Goal: Transaction & Acquisition: Purchase product/service

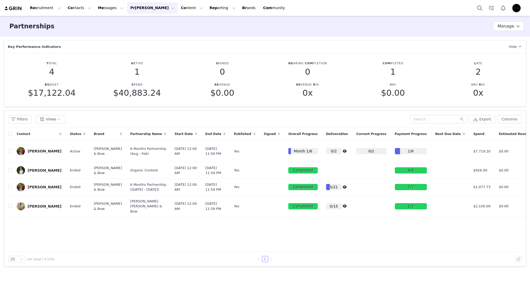
click at [129, 8] on button "[PERSON_NAME] [PERSON_NAME]" at bounding box center [152, 8] width 50 height 12
click at [142, 41] on span "Pa yments" at bounding box center [136, 42] width 19 height 4
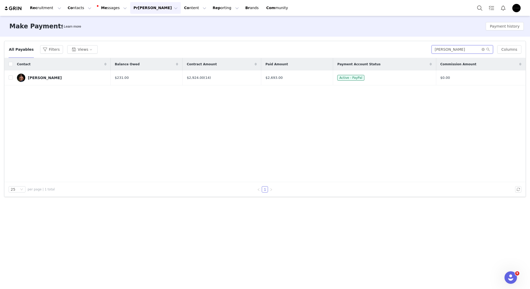
click at [448, 52] on input "[PERSON_NAME]" at bounding box center [461, 49] width 61 height 8
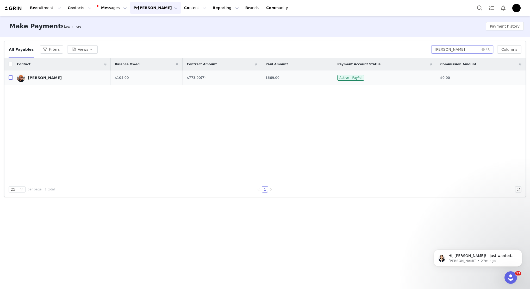
type input "[PERSON_NAME]"
click at [10, 77] on input "checkbox" at bounding box center [11, 78] width 4 height 4
checkbox input "true"
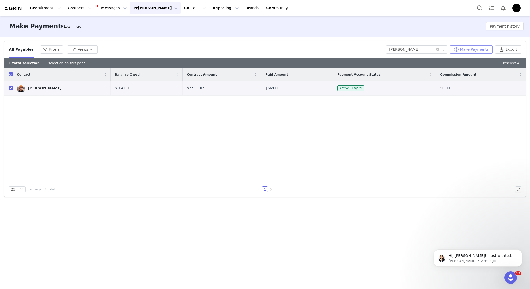
click at [475, 48] on button "Make Payments" at bounding box center [470, 49] width 43 height 8
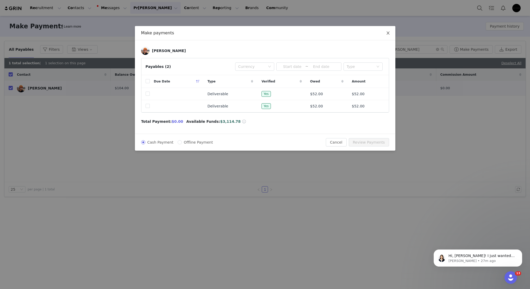
click at [388, 34] on icon "icon: close" at bounding box center [387, 33] width 3 height 3
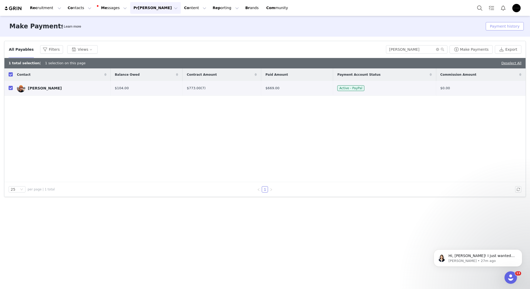
click at [512, 26] on button "Payment history" at bounding box center [505, 26] width 38 height 8
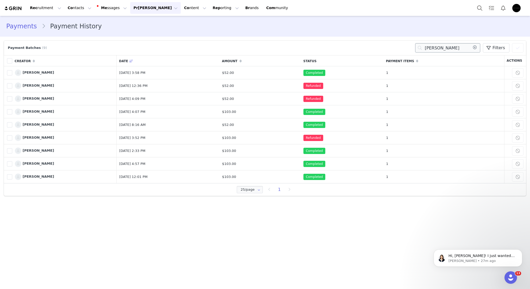
click at [437, 51] on input "[PERSON_NAME]" at bounding box center [447, 47] width 65 height 9
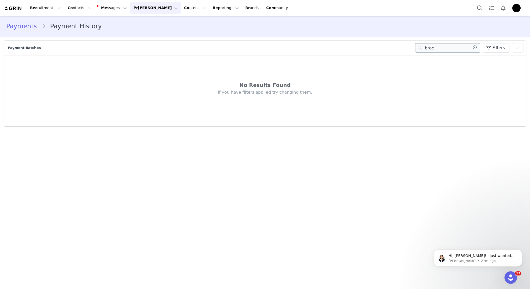
type input "[PERSON_NAME]"
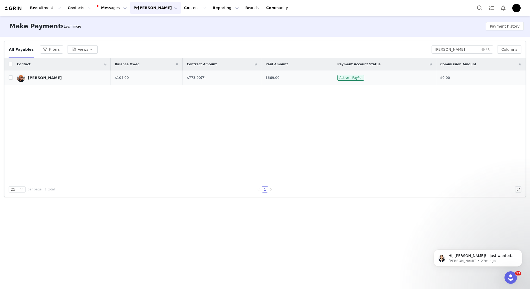
click at [7, 78] on td at bounding box center [8, 78] width 8 height 15
click at [10, 78] on input "checkbox" at bounding box center [11, 78] width 4 height 4
checkbox input "true"
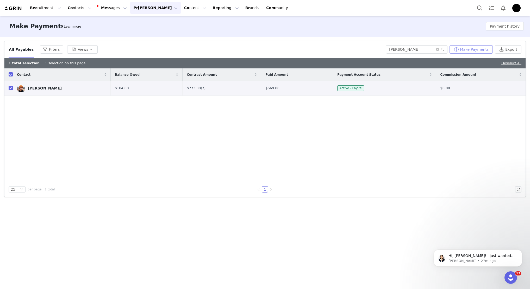
click at [487, 51] on button "Make Payments" at bounding box center [470, 49] width 43 height 8
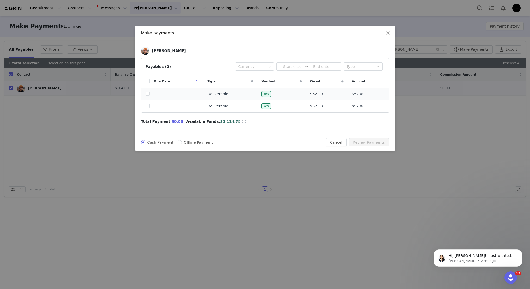
click at [148, 109] on label at bounding box center [148, 106] width 4 height 5
click at [148, 108] on input "checkbox" at bounding box center [148, 106] width 4 height 4
checkbox input "true"
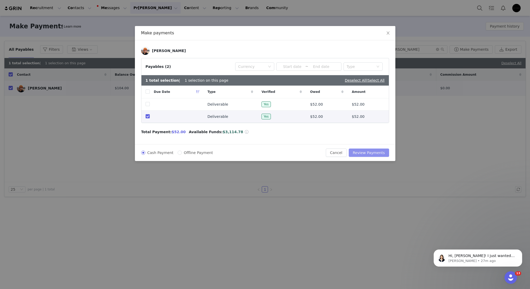
click at [374, 154] on button "Review Payments" at bounding box center [369, 153] width 40 height 8
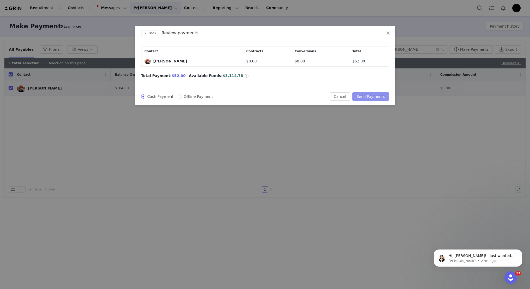
click at [373, 98] on button "Send Payments" at bounding box center [370, 96] width 36 height 8
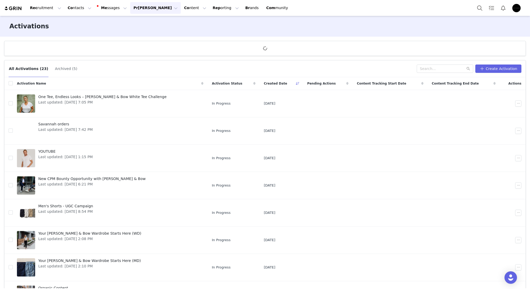
click at [140, 8] on button "[PERSON_NAME] [PERSON_NAME]" at bounding box center [155, 8] width 50 height 12
click at [146, 44] on div "Pa yments" at bounding box center [143, 42] width 35 height 5
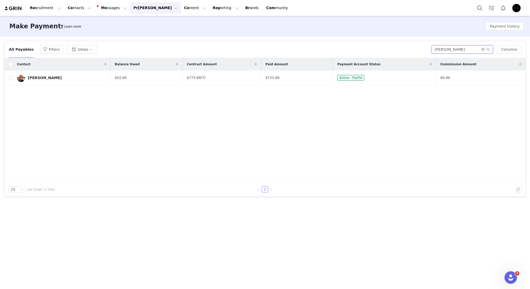
click at [468, 49] on input "[PERSON_NAME]" at bounding box center [461, 49] width 61 height 8
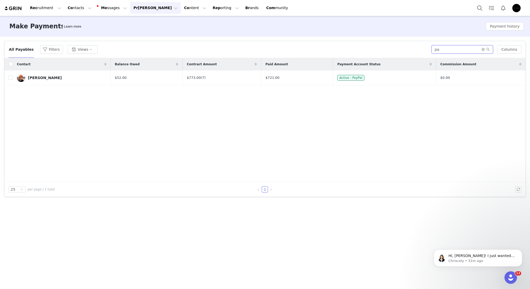
type input "p"
type input "judah"
click at [9, 78] on input "checkbox" at bounding box center [11, 78] width 4 height 4
checkbox input "true"
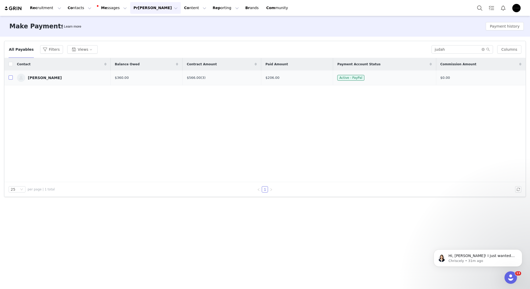
checkbox input "true"
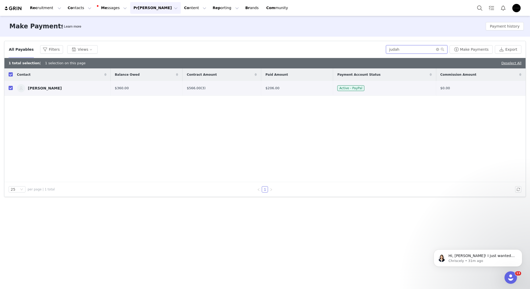
click at [426, 50] on input "judah" at bounding box center [416, 49] width 61 height 8
click at [492, 27] on button "Payment history" at bounding box center [505, 26] width 38 height 8
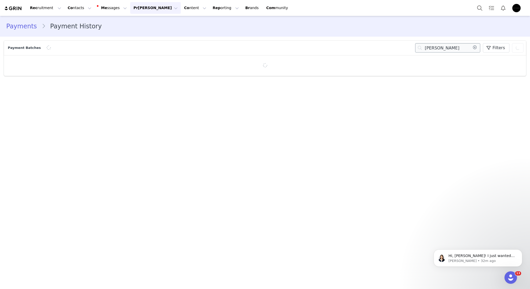
click at [444, 50] on input "[PERSON_NAME]" at bounding box center [447, 47] width 65 height 9
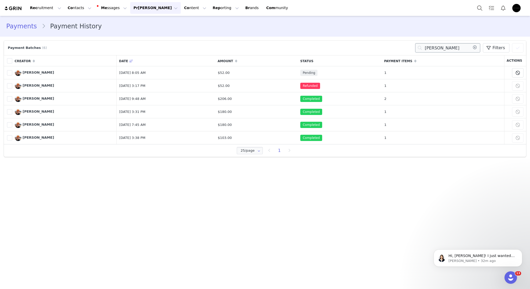
click at [444, 50] on input "[PERSON_NAME]" at bounding box center [447, 47] width 65 height 9
paste input "judah"
type input "judah"
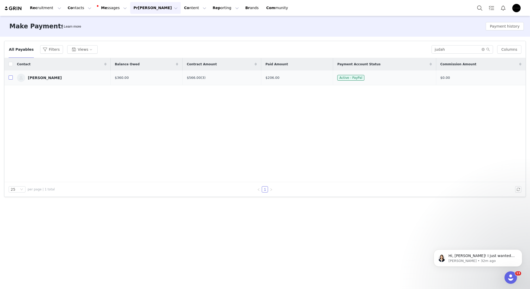
click at [11, 77] on input "checkbox" at bounding box center [11, 78] width 4 height 4
checkbox input "true"
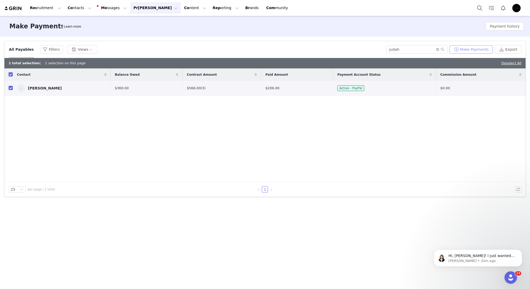
click at [469, 52] on button "Make Payments" at bounding box center [470, 49] width 43 height 8
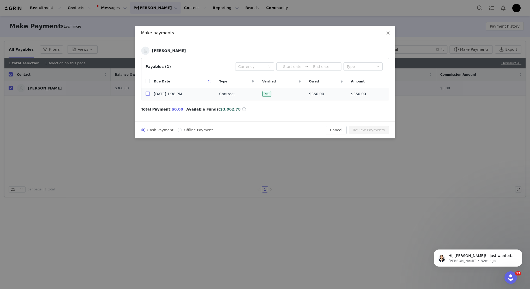
click at [147, 93] on input "checkbox" at bounding box center [148, 94] width 4 height 4
checkbox input "true"
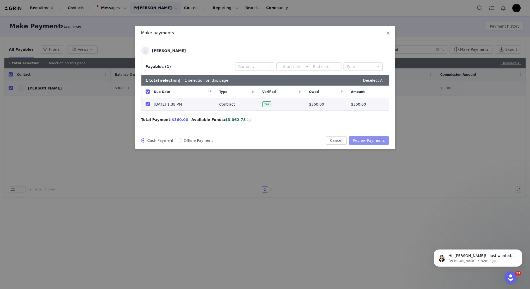
click at [364, 140] on button "Review Payments" at bounding box center [369, 140] width 40 height 8
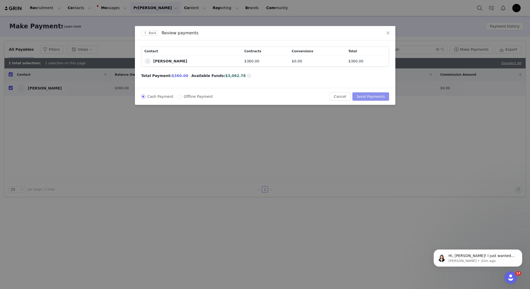
click at [366, 98] on button "Send Payments" at bounding box center [370, 96] width 36 height 8
